Goal: Information Seeking & Learning: Compare options

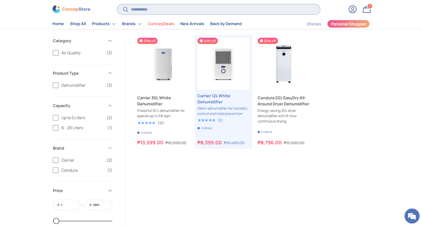
click at [202, 10] on input "Search" at bounding box center [218, 9] width 203 height 10
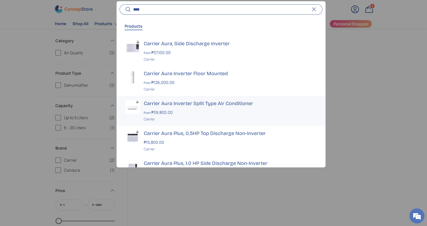
type input "****"
click at [189, 116] on div "Carrier Aura Inverter Split Type Air Conditioner From ₱39,800.00 Unit price / U…" at bounding box center [230, 111] width 173 height 22
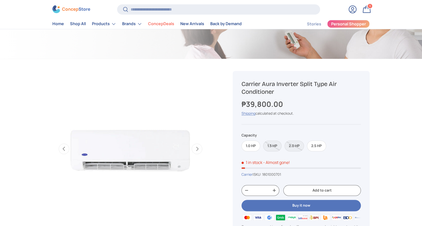
scroll to position [235, 0]
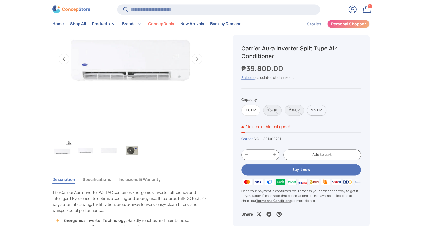
click at [321, 111] on label "2.5 HP" at bounding box center [316, 110] width 19 height 11
drag, startPoint x: 279, startPoint y: 56, endPoint x: 242, endPoint y: 51, distance: 37.2
click at [242, 51] on h1 "Carrier Aura Inverter Split Type Air Conditioner" at bounding box center [300, 53] width 119 height 16
copy h1 "Carrier Aura Inverter Split Type Air Conditioner"
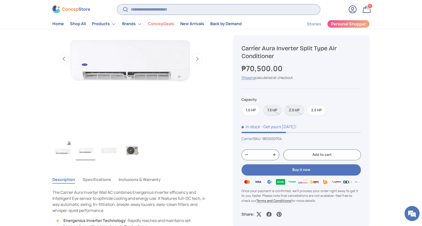
click at [234, 10] on input "Search" at bounding box center [218, 9] width 203 height 10
click at [167, 11] on input "Search" at bounding box center [218, 9] width 203 height 10
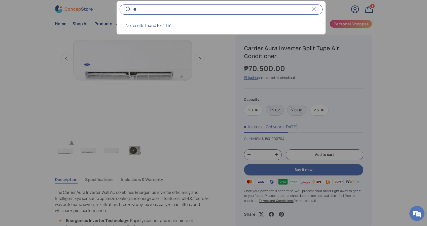
type input "*"
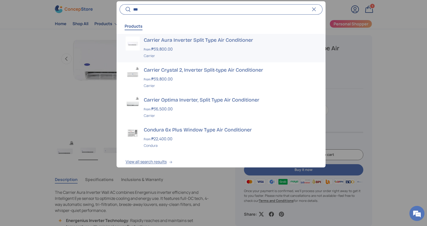
scroll to position [39, 0]
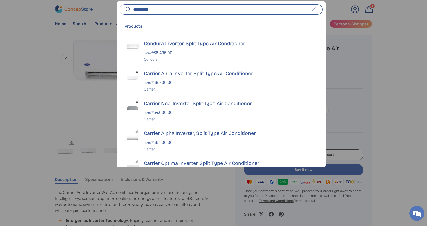
type input "**********"
click at [120, 4] on button "Search" at bounding box center [125, 10] width 11 height 12
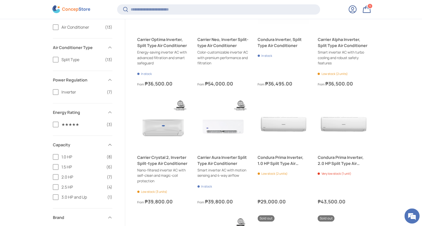
scroll to position [124, 0]
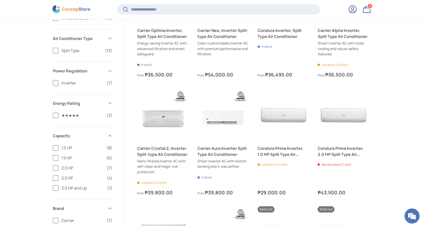
click at [62, 157] on span "1.5 HP" at bounding box center [82, 158] width 42 height 6
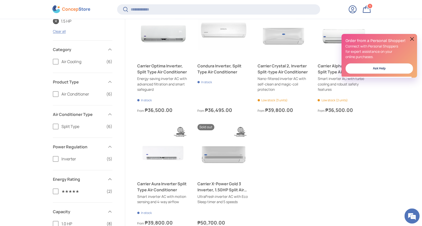
scroll to position [111, 0]
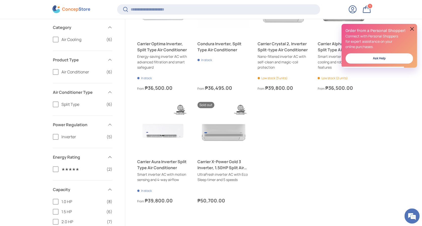
click at [411, 26] on button at bounding box center [412, 29] width 6 height 6
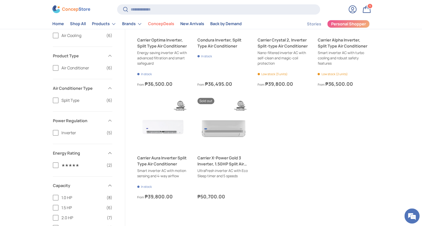
scroll to position [87, 0]
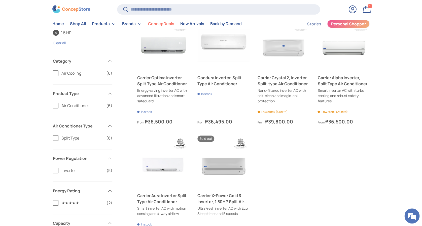
click at [55, 137] on label "Split Type (6)" at bounding box center [82, 138] width 59 height 6
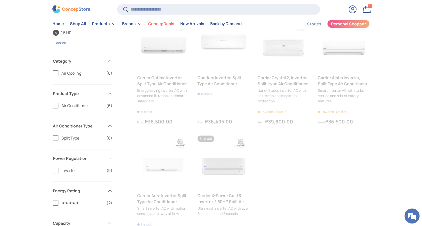
click at [56, 170] on label "Inverter (5)" at bounding box center [82, 171] width 59 height 6
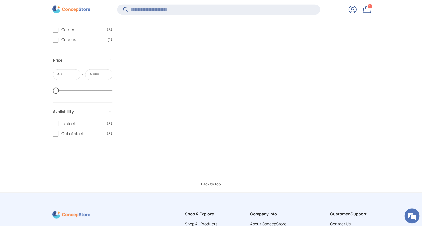
scroll to position [380, 0]
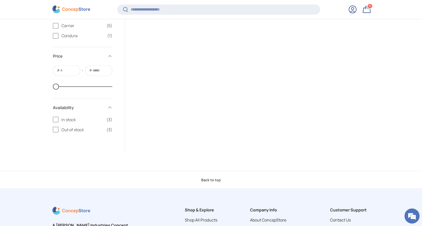
click at [55, 119] on label "In stock (3)" at bounding box center [82, 120] width 59 height 6
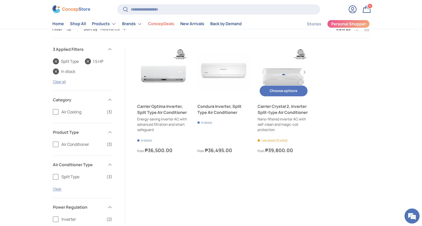
scroll to position [54, 0]
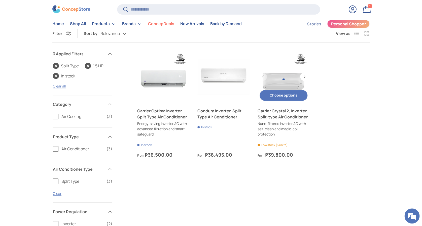
click at [281, 113] on link "Carrier Crystal 2, Inverter Split-type Air Conditioner" at bounding box center [283, 114] width 52 height 12
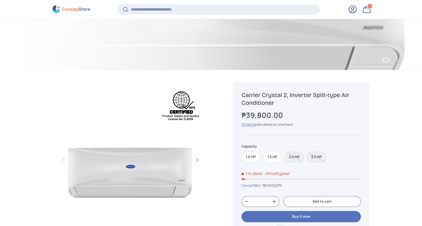
scroll to position [133, 0]
click at [268, 157] on label "1.5 HP" at bounding box center [272, 156] width 18 height 11
drag, startPoint x: 276, startPoint y: 102, endPoint x: 241, endPoint y: 93, distance: 35.7
click at [241, 93] on h1 "Carrier Crystal 2, Inverter Split-type Air Conditioner" at bounding box center [300, 99] width 119 height 16
copy h1 "Carrier Crystal 2, Inverter Split-type Air Conditioner"
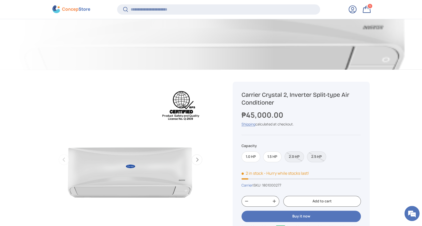
copy h1 "Carrier Crystal 2, Inverter Split-type Air Conditioner"
drag, startPoint x: 285, startPoint y: 185, endPoint x: 256, endPoint y: 184, distance: 28.4
click at [256, 184] on div "Carrier | SKU: 1801000277" at bounding box center [300, 185] width 119 height 5
copy span "SKU: 1801000277"
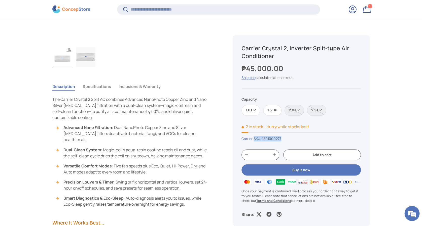
scroll to position [334, 0]
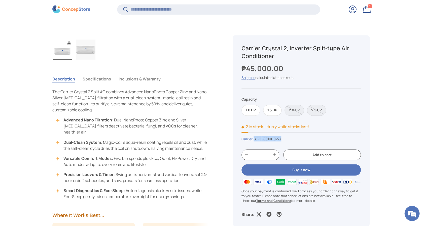
click at [106, 75] on button "Specifications" at bounding box center [97, 79] width 28 height 12
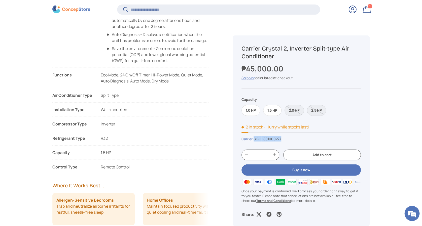
scroll to position [569, 0]
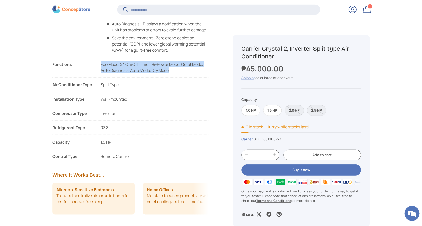
drag, startPoint x: 175, startPoint y: 72, endPoint x: 100, endPoint y: 64, distance: 75.4
click at [101, 64] on div "Eco Mode, 24 On/Off Timer, Hi-Power Mode, Quiet Mode, Auto Diagnosis, Auto Mode…" at bounding box center [155, 67] width 108 height 12
copy span "Eco Mode, 24 On/Off Timer, Hi-Power Mode, Quiet Mode, Auto Diagnosis, Auto Mode…"
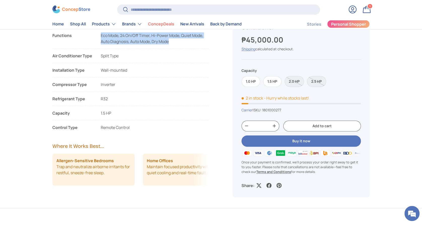
scroll to position [570, 0]
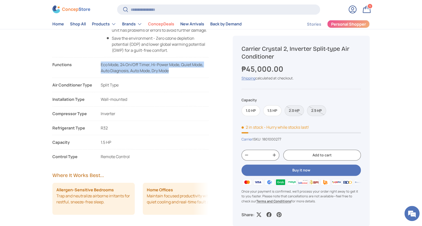
drag, startPoint x: 131, startPoint y: 156, endPoint x: 52, endPoint y: 113, distance: 89.3
click at [52, 113] on ul "Features List NanoPhoto Copper Zinc Cleans Air - Deodorizes by deactivating bac…" at bounding box center [130, 7] width 156 height 306
copy ul "Compressor Type Inverter Refrigerant Type R32 Capacity 1.0 HP 1.5 HP 2.0 HP 2.5…"
drag, startPoint x: 175, startPoint y: 69, endPoint x: 113, endPoint y: 64, distance: 62.1
click at [113, 64] on div "Eco Mode, 24 On/Off Timer, Hi-Power Mode, Quiet Mode, Auto Diagnosis, Auto Mode…" at bounding box center [155, 68] width 108 height 12
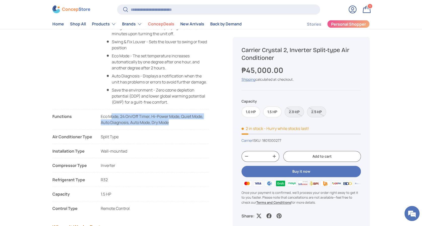
scroll to position [503, 0]
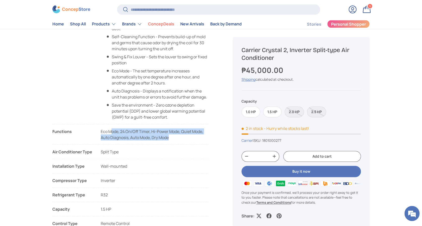
click at [177, 136] on div "Eco Mode, 24 On/Off Timer, Hi-Power Mode, Quiet Mode, Auto Diagnosis, Auto Mode…" at bounding box center [155, 135] width 108 height 12
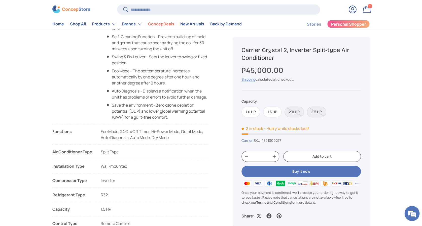
drag, startPoint x: 167, startPoint y: 138, endPoint x: 53, endPoint y: 131, distance: 114.9
click at [53, 131] on li "Functions Eco Mode, 24 On/Off Timer, Hi-Power Mode, Quiet Mode, Auto Diagnosis,…" at bounding box center [130, 137] width 156 height 16
copy li "Functions Eco Mode, 24 On/Off Timer, Hi-Power Mode, Quiet Mode, Auto Diagnosis,…"
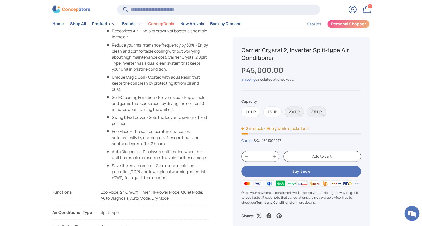
scroll to position [436, 0]
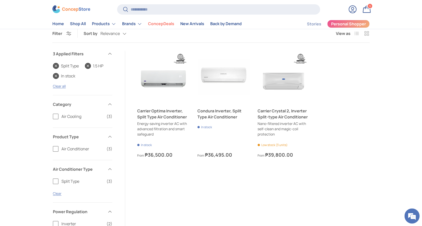
click at [221, 75] on link "Condura Inverter, Split Type Air Conditioner" at bounding box center [223, 77] width 52 height 52
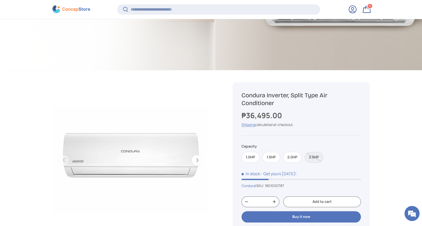
scroll to position [133, 0]
drag, startPoint x: 274, startPoint y: 104, endPoint x: 236, endPoint y: 94, distance: 39.5
click at [236, 94] on div "Sold out Condura Inverter, Split Type Air Conditioner ₱36,495.00 Unit price / U…" at bounding box center [301, 177] width 137 height 191
copy h1 "Condura Inverter, Split Type Air Conditioner"
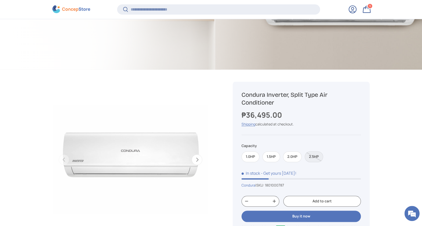
copy h1 "Condura Inverter, Split Type Air Conditioner"
click at [276, 156] on label "1.5HP" at bounding box center [271, 156] width 18 height 11
drag, startPoint x: 287, startPoint y: 116, endPoint x: 246, endPoint y: 116, distance: 40.5
click at [246, 116] on div "₱40,495.00" at bounding box center [300, 115] width 119 height 11
copy strong "40,495.00"
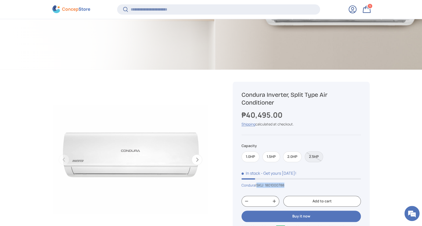
drag, startPoint x: 291, startPoint y: 187, endPoint x: 259, endPoint y: 186, distance: 32.0
click at [259, 186] on div "Condura | SKU: 1801000788" at bounding box center [300, 185] width 119 height 5
copy span "SKU: 1801000788"
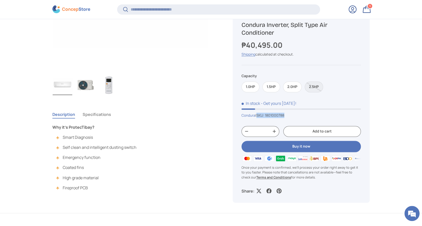
scroll to position [334, 0]
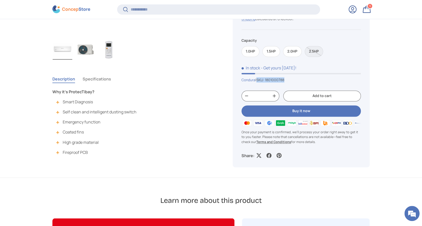
click at [92, 79] on button "Specifications" at bounding box center [97, 79] width 28 height 12
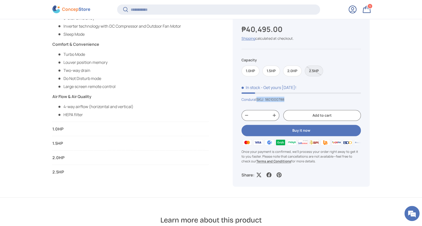
scroll to position [569, 0]
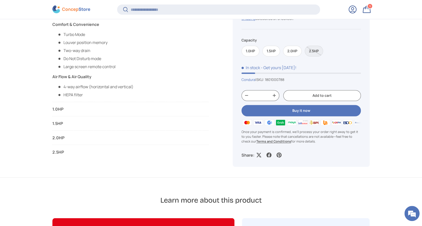
click at [58, 123] on div "1.5HP" at bounding box center [72, 124] width 40 height 6
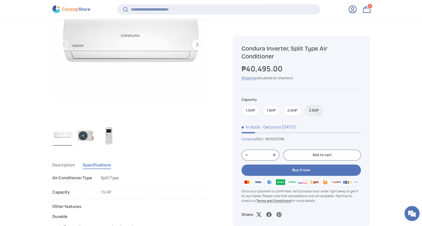
scroll to position [267, 0]
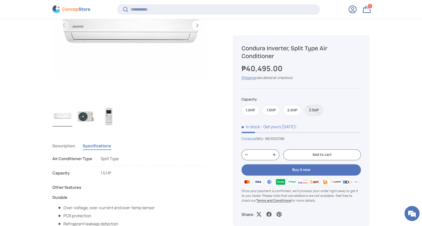
click at [68, 146] on button "Description" at bounding box center [63, 146] width 23 height 12
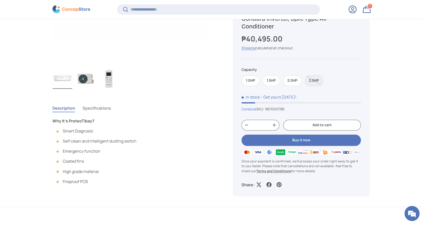
scroll to position [334, 0]
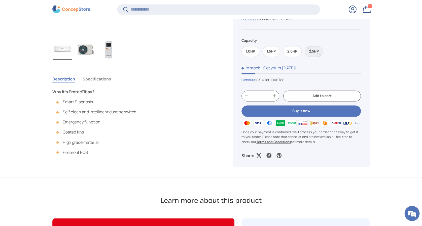
click at [101, 78] on button "Specifications" at bounding box center [97, 79] width 28 height 12
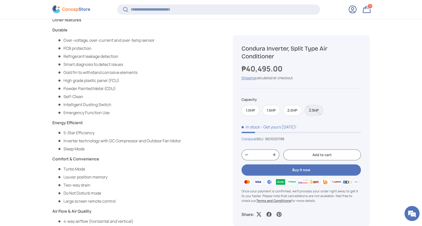
scroll to position [502, 0]
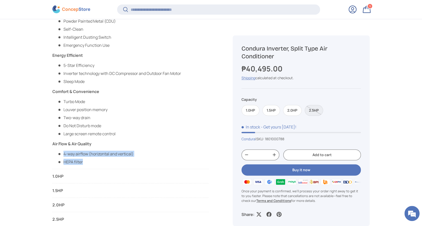
drag, startPoint x: 88, startPoint y: 162, endPoint x: 62, endPoint y: 156, distance: 26.3
click at [62, 156] on ul "4-way airflow (horizontal and vertical) HEPA filter" at bounding box center [92, 158] width 81 height 14
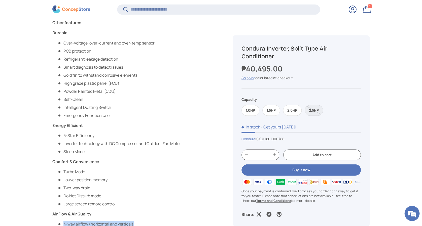
scroll to position [435, 0]
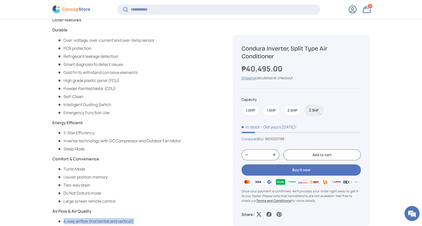
drag, startPoint x: 89, startPoint y: 149, endPoint x: 65, endPoint y: 133, distance: 29.0
click at [65, 133] on ul "5-Star Efficiency Inverter technology with DC Compressor and Outdoor Fan Motor …" at bounding box center [116, 141] width 129 height 22
copy ul "5-Star Efficiency Inverter technology with DC Compressor and Outdoor Fan Motor …"
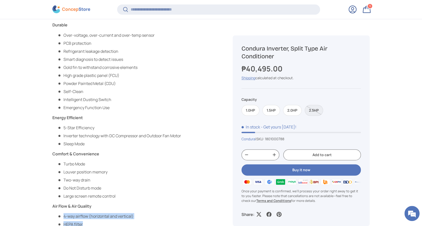
scroll to position [502, 0]
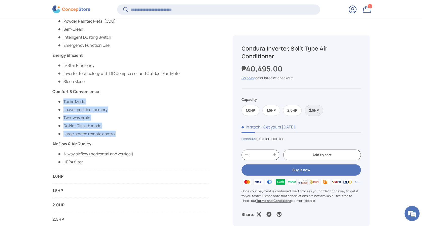
drag, startPoint x: 85, startPoint y: 132, endPoint x: 64, endPoint y: 102, distance: 35.9
click at [64, 102] on div "Other features Durable Over-voltage, over-current and over-temp sensor PCB prot…" at bounding box center [116, 57] width 129 height 215
copy ul "Turbo Mode Louver position memory Two-way drain Do Not Disturb mode Large scree…"
